Goal: Find specific page/section: Find specific page/section

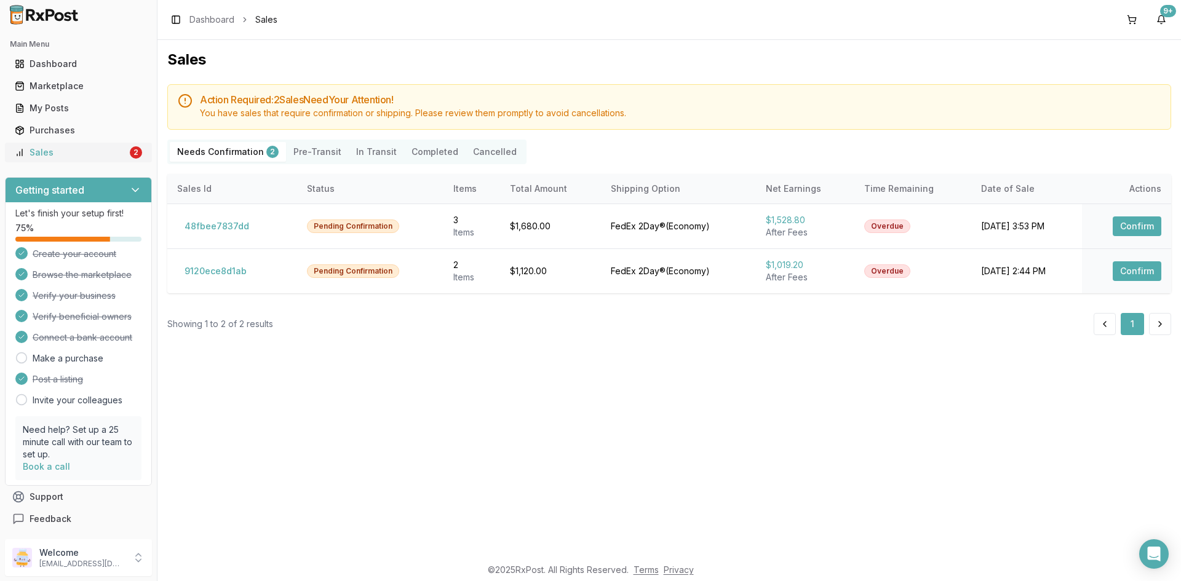
click at [92, 153] on div "Sales" at bounding box center [71, 152] width 113 height 12
